Goal: Task Accomplishment & Management: Complete application form

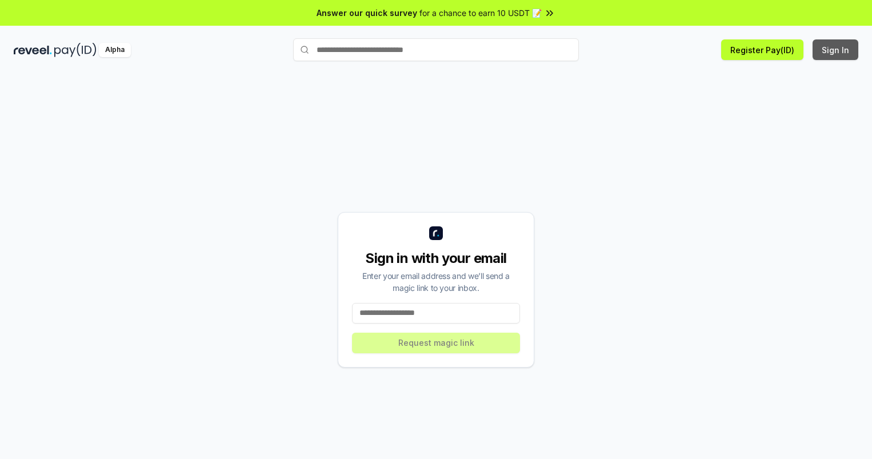
click at [836, 50] on button "Sign In" at bounding box center [835, 49] width 46 height 21
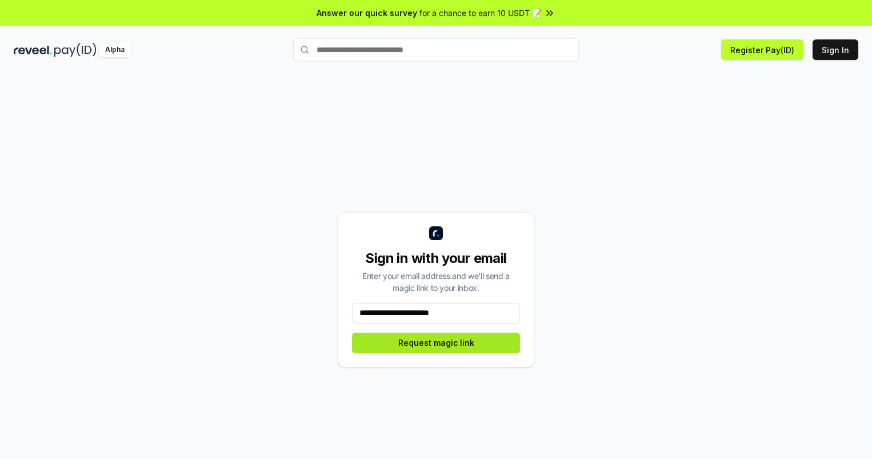
type input "**********"
click at [436, 342] on button "Request magic link" at bounding box center [436, 342] width 168 height 21
